Goal: Task Accomplishment & Management: Manage account settings

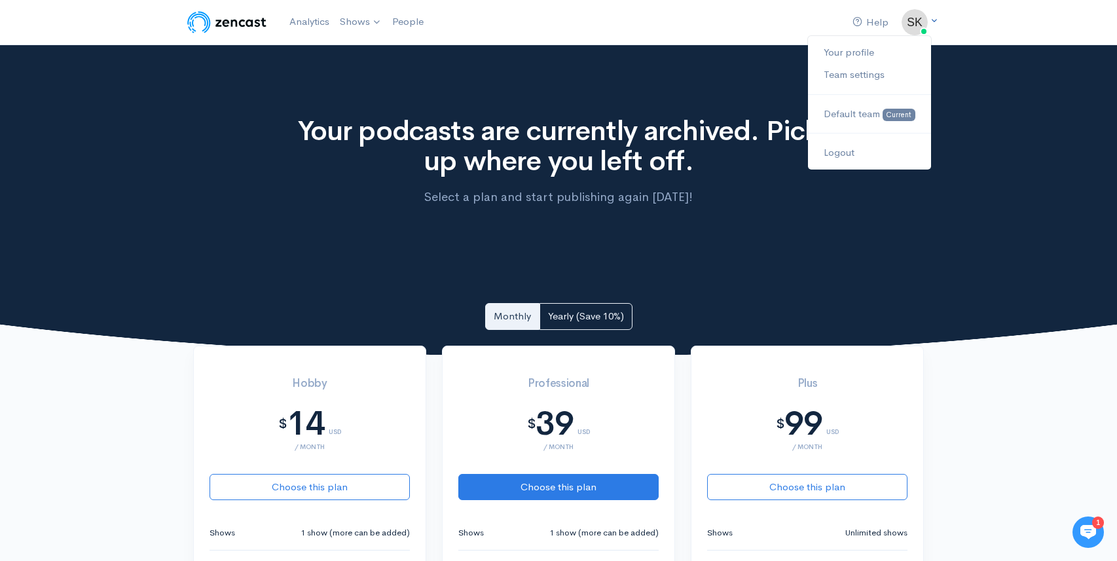
click at [922, 22] on img at bounding box center [915, 22] width 26 height 26
click at [859, 72] on link "Team settings" at bounding box center [869, 75] width 123 height 23
click at [889, 48] on link "Your profile" at bounding box center [869, 52] width 123 height 23
click at [850, 58] on link "Your profile" at bounding box center [869, 52] width 123 height 23
click at [854, 53] on link "Your profile" at bounding box center [869, 52] width 123 height 23
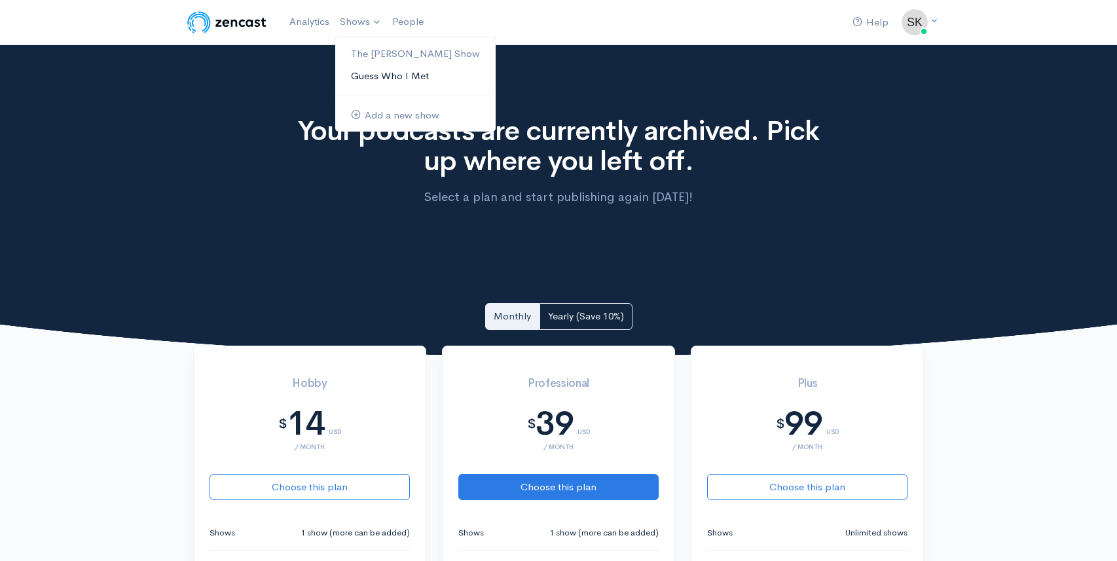
click at [361, 74] on link "Guess Who I Met" at bounding box center [415, 76] width 160 height 23
click at [367, 48] on link "The [PERSON_NAME] Show" at bounding box center [415, 54] width 160 height 23
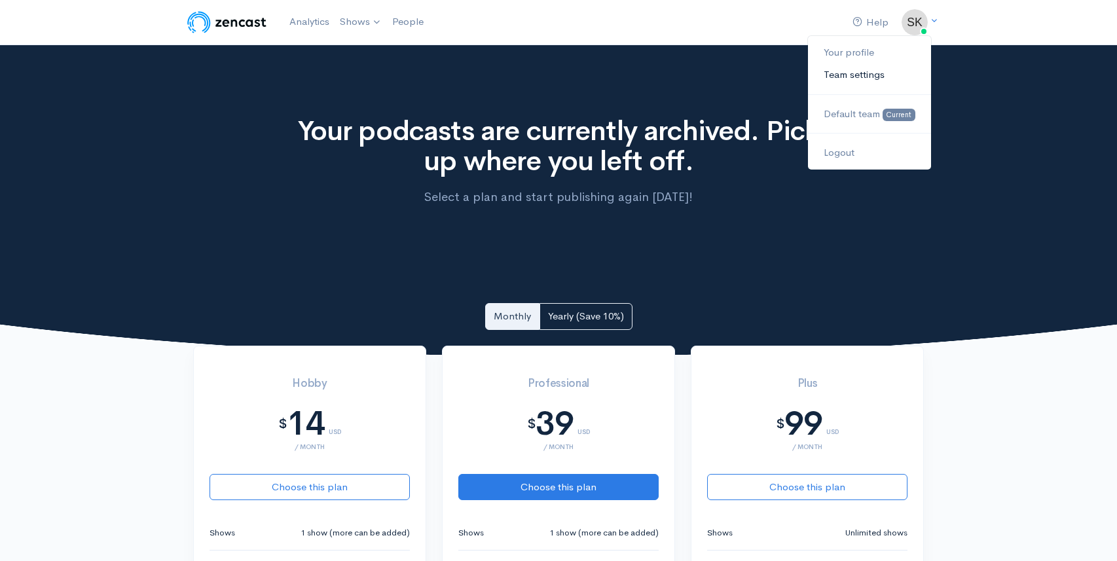
click at [884, 73] on link "Team settings" at bounding box center [869, 75] width 123 height 23
click at [917, 16] on img at bounding box center [915, 22] width 26 height 26
click at [841, 149] on link "Logout" at bounding box center [869, 152] width 123 height 23
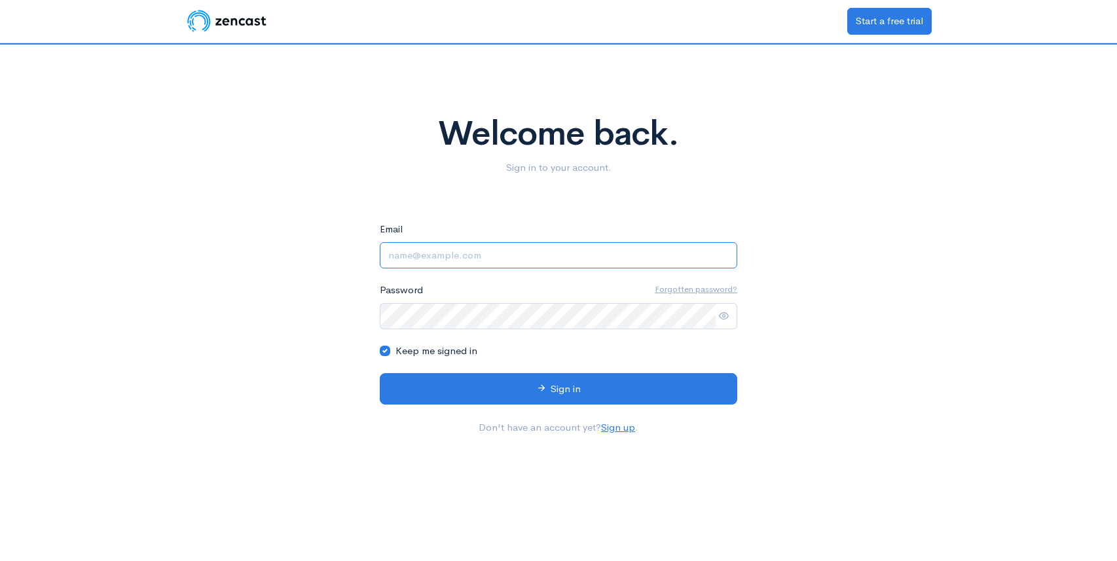
type input "[EMAIL_ADDRESS][DOMAIN_NAME]"
click at [699, 292] on u "Forgotten password?" at bounding box center [696, 289] width 83 height 11
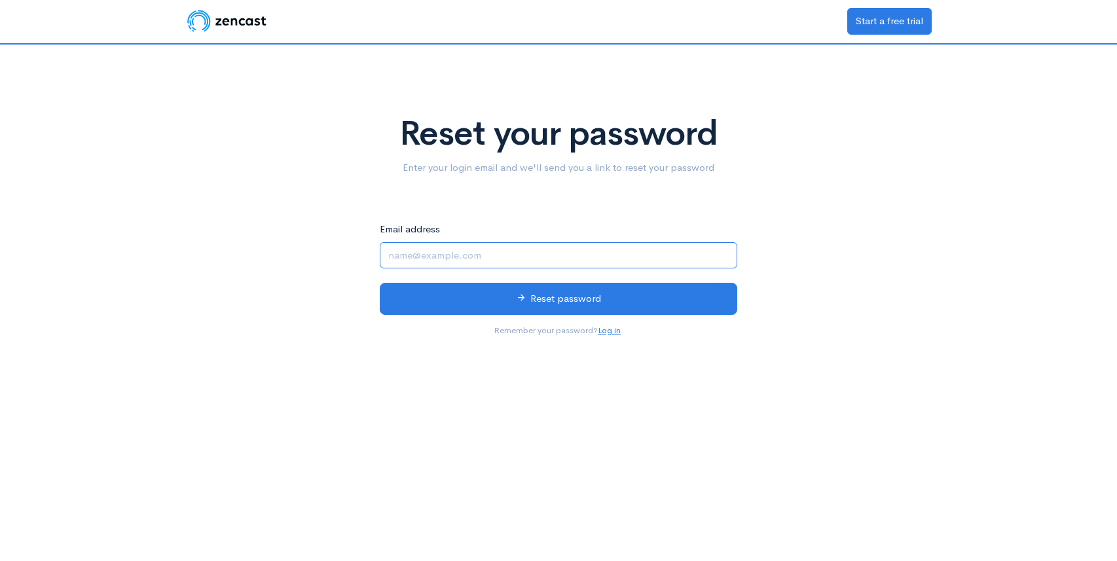
click at [551, 259] on input "Email address" at bounding box center [559, 255] width 358 height 27
type input "[EMAIL_ADDRESS][DOMAIN_NAME]"
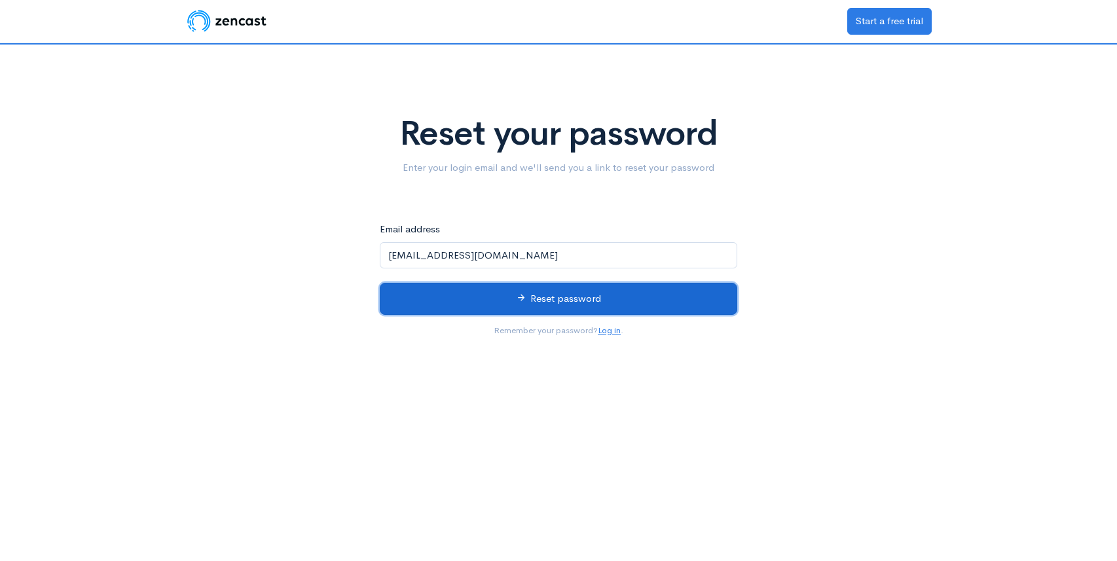
click at [536, 301] on button "Reset password" at bounding box center [559, 299] width 358 height 32
